Goal: Information Seeking & Learning: Learn about a topic

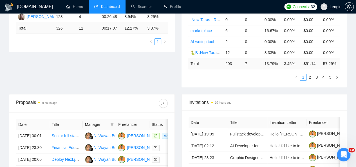
scroll to position [193, 0]
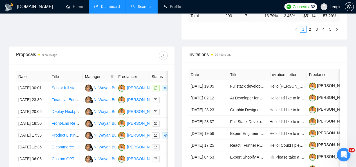
click at [139, 5] on link "Scanner" at bounding box center [141, 6] width 21 height 5
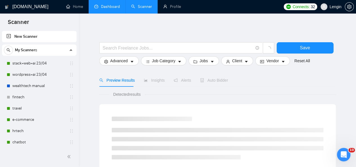
click at [115, 6] on link "Dashboard" at bounding box center [107, 6] width 26 height 5
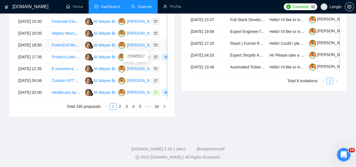
scroll to position [309, 0]
click at [74, 99] on td "Healthcare App Development using Lovable, Supabase, and Cursor" at bounding box center [65, 93] width 33 height 12
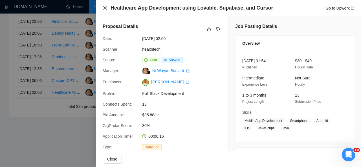
click at [105, 9] on icon "close" at bounding box center [105, 8] width 5 height 5
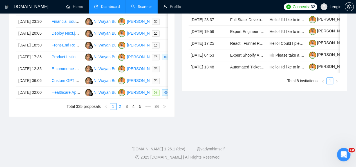
click at [121, 110] on link "2" at bounding box center [120, 106] width 6 height 6
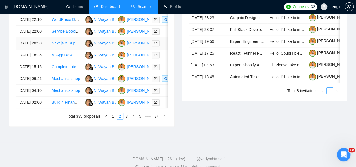
scroll to position [286, 0]
